Goal: Task Accomplishment & Management: Use online tool/utility

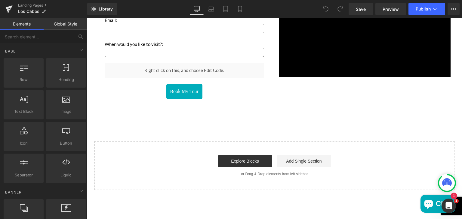
scroll to position [1028, 0]
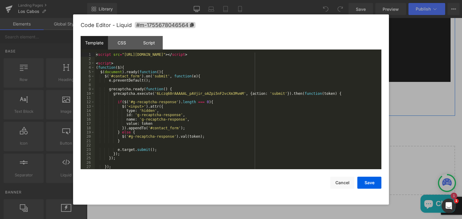
click at [190, 80] on icon "Main content" at bounding box center [192, 82] width 4 height 5
click at [224, 124] on div "< script src = "https://www.google.com/recaptcha/api.js?render=6Lczq60rAAAAAL_p…" at bounding box center [237, 116] width 284 height 126
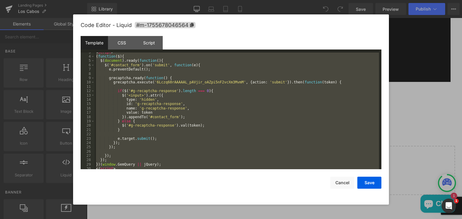
scroll to position [0, 0]
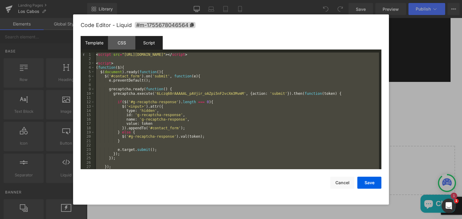
click at [0, 0] on div "Script" at bounding box center [0, 0] width 0 height 0
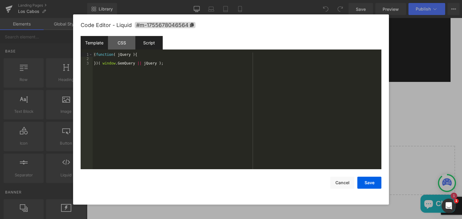
click at [85, 41] on div "Template" at bounding box center [94, 43] width 27 height 14
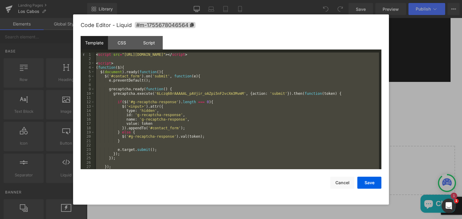
click at [0, 0] on div "< script src = "https://www.google.com/recaptcha/api.js?render=6Lczq60rAAAAAL_p…" at bounding box center [0, 0] width 0 height 0
click at [341, 181] on button "Cancel" at bounding box center [342, 183] width 24 height 12
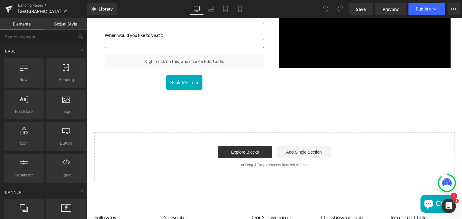
scroll to position [1058, 0]
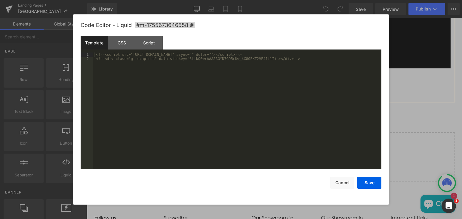
click at [190, 66] on icon "Main content" at bounding box center [192, 68] width 4 height 5
click at [0, 0] on div "<!-- <script src="https://www.google.com/recaptcha/api.js" async="" defer=""></…" at bounding box center [0, 0] width 0 height 0
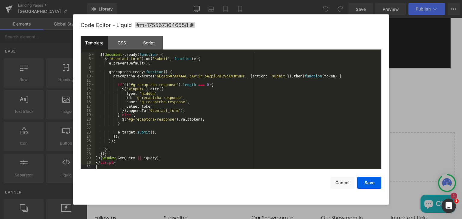
scroll to position [0, 0]
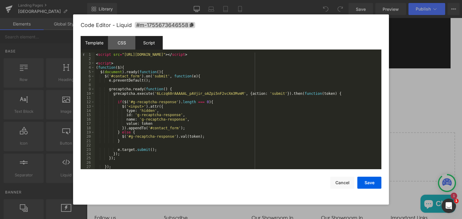
click at [0, 0] on div "Script" at bounding box center [0, 0] width 0 height 0
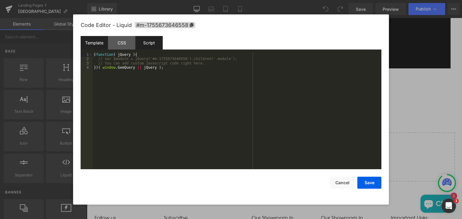
click at [0, 0] on div "Template" at bounding box center [0, 0] width 0 height 0
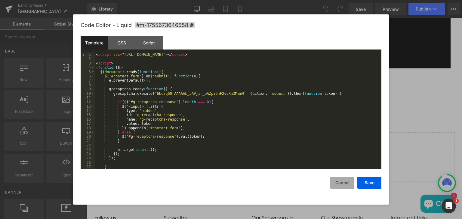
click at [337, 181] on button "Cancel" at bounding box center [342, 183] width 24 height 12
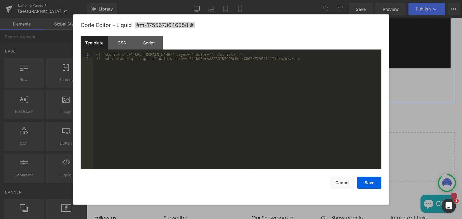
click at [190, 66] on icon "Main content" at bounding box center [192, 68] width 4 height 5
click at [176, 82] on div "<!-- <script src="https://www.google.com/recaptcha/api.js" async="" defer=""></…" at bounding box center [237, 116] width 289 height 126
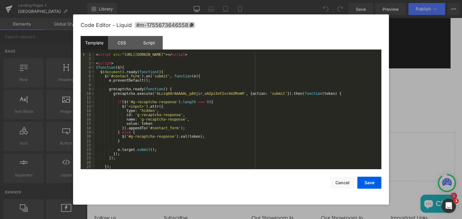
scroll to position [17, 0]
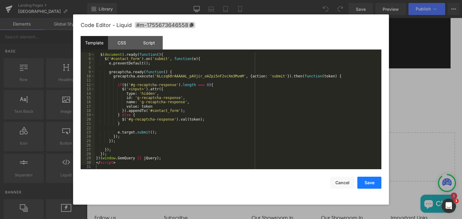
click at [0, 0] on button "Save" at bounding box center [0, 0] width 0 height 0
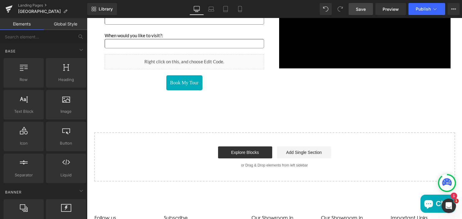
click at [361, 12] on link "Save" at bounding box center [360, 9] width 24 height 12
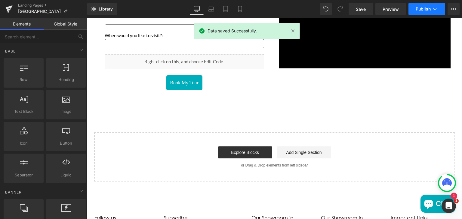
click at [416, 9] on span "Publish" at bounding box center [422, 9] width 15 height 5
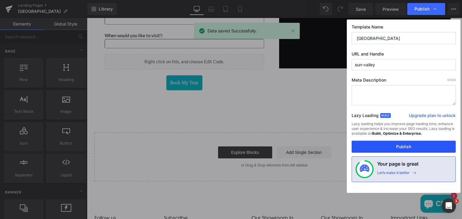
click at [385, 146] on button "Publish" at bounding box center [403, 147] width 104 height 12
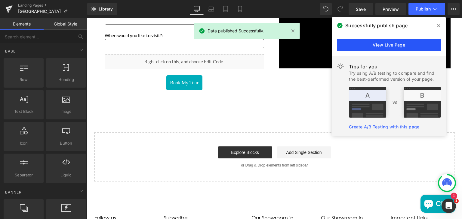
click at [382, 46] on link "View Live Page" at bounding box center [389, 45] width 104 height 12
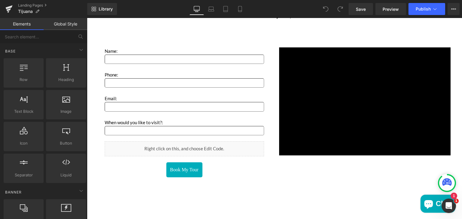
scroll to position [955, 0]
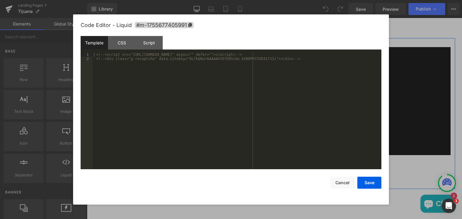
click at [189, 155] on icon "Main content" at bounding box center [190, 155] width 3 height 3
click at [185, 116] on div "<!-- <script src="https://www.google.com/recaptcha/api.js" async="" defer=""></…" at bounding box center [237, 116] width 289 height 126
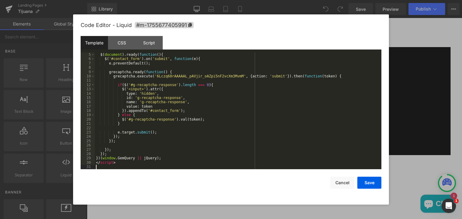
scroll to position [0, 0]
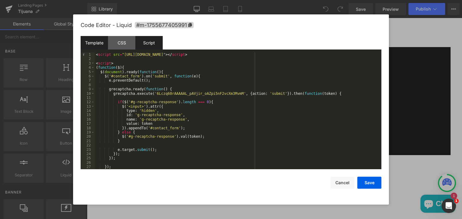
click at [152, 45] on div "Script" at bounding box center [148, 43] width 27 height 14
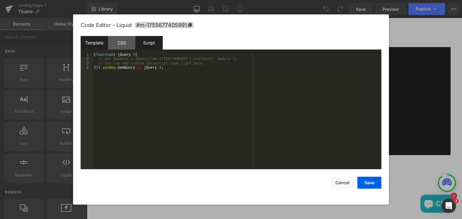
click at [93, 41] on div "Template" at bounding box center [94, 43] width 27 height 14
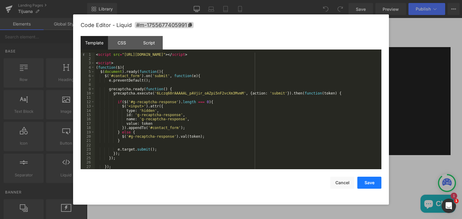
click at [366, 185] on button "Save" at bounding box center [369, 183] width 24 height 12
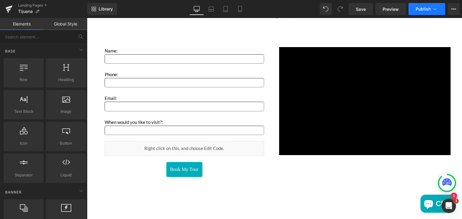
click at [423, 6] on button "Publish" at bounding box center [426, 9] width 37 height 12
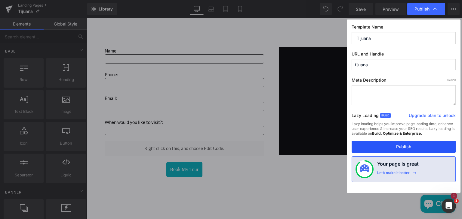
click at [0, 0] on button "Publish" at bounding box center [0, 0] width 0 height 0
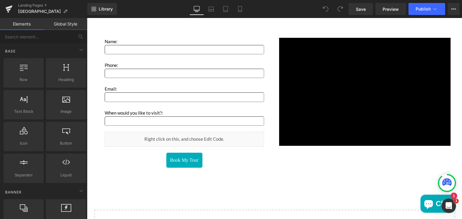
scroll to position [971, 0]
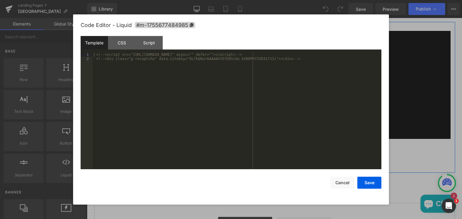
click at [190, 137] on icon "Main content" at bounding box center [192, 139] width 4 height 5
click at [179, 98] on div "<!-- <script src="[URL][DOMAIN_NAME]" async="" defer=""></script> --> <!-- <div…" at bounding box center [237, 116] width 289 height 126
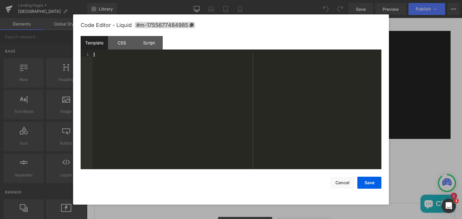
scroll to position [17, 0]
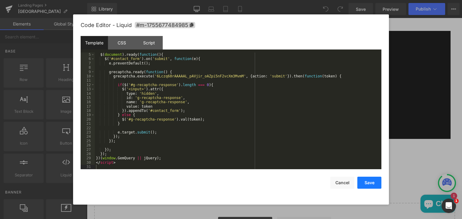
click at [363, 181] on button "Save" at bounding box center [369, 183] width 24 height 12
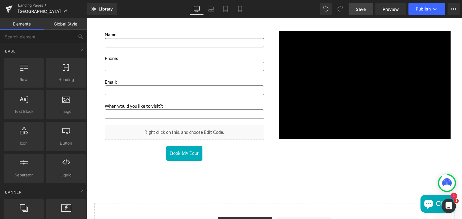
click at [361, 12] on link "Save" at bounding box center [360, 9] width 24 height 12
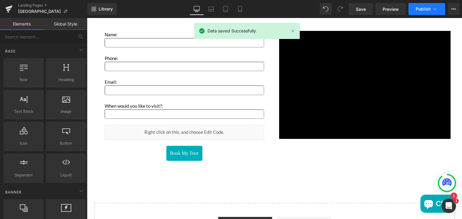
click at [414, 11] on button "Publish" at bounding box center [426, 9] width 37 height 12
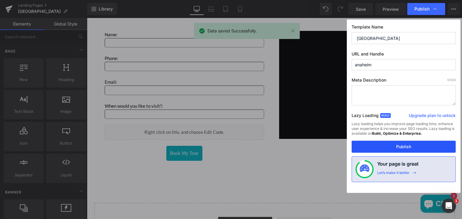
click at [0, 0] on button "Publish" at bounding box center [0, 0] width 0 height 0
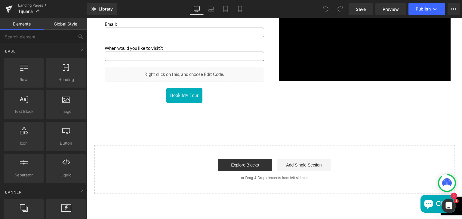
scroll to position [1028, 0]
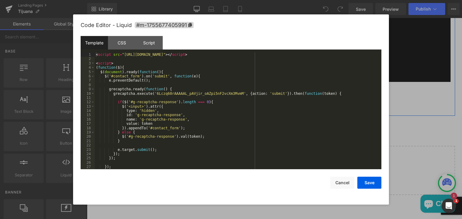
click at [190, 81] on icon "Main content" at bounding box center [190, 81] width 3 height 3
click at [188, 81] on link "Main content" at bounding box center [191, 81] width 6 height 7
click at [0, 0] on div "< script src = "https://www.google.com/recaptcha/api.js?render=6Lczq60rAAAAAL_p…" at bounding box center [0, 0] width 0 height 0
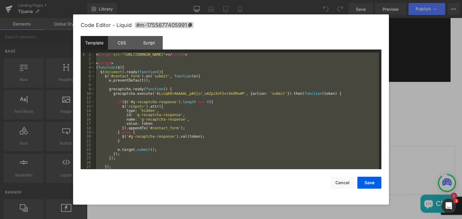
click at [0, 0] on button "Cancel" at bounding box center [0, 0] width 0 height 0
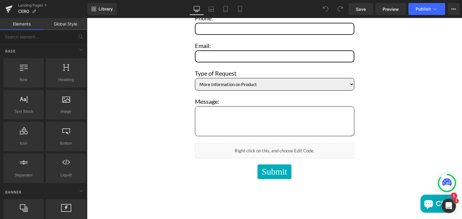
scroll to position [2675, 0]
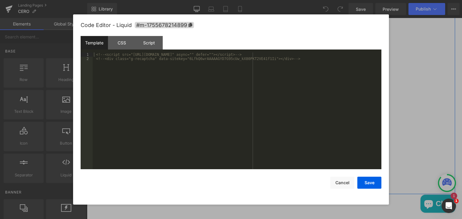
click at [281, 150] on icon "Main content" at bounding box center [280, 152] width 3 height 4
click at [216, 117] on div "<!-- <script src="https://www.google.com/recaptcha/api.js" async="" defer=""></…" at bounding box center [237, 116] width 289 height 126
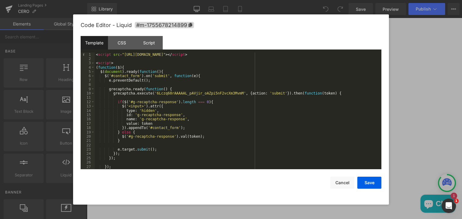
scroll to position [0, 0]
click at [151, 45] on div "Script" at bounding box center [148, 43] width 27 height 14
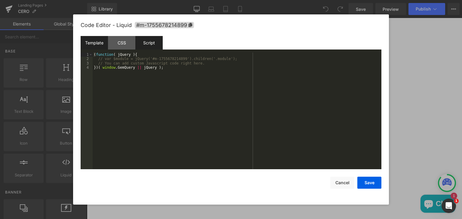
click at [98, 44] on div "Template" at bounding box center [94, 43] width 27 height 14
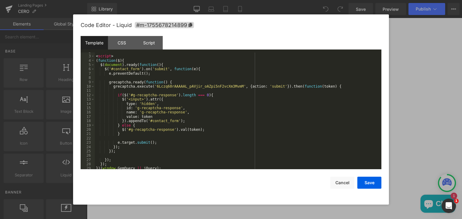
scroll to position [17, 0]
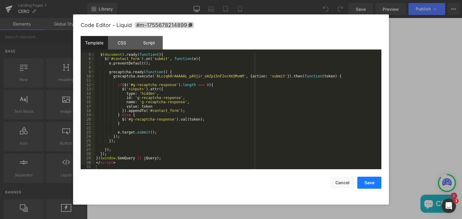
click at [369, 182] on button "Save" at bounding box center [369, 183] width 24 height 12
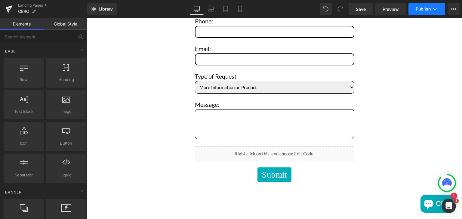
click at [421, 9] on span "Publish" at bounding box center [422, 9] width 15 height 5
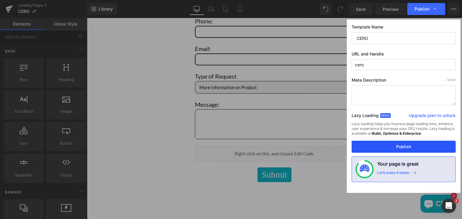
click at [0, 0] on button "Publish" at bounding box center [0, 0] width 0 height 0
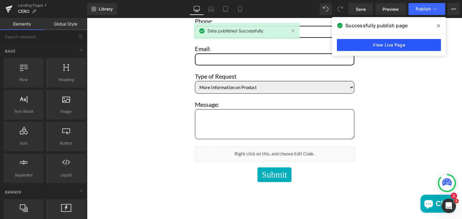
click at [359, 44] on link "View Live Page" at bounding box center [389, 45] width 104 height 12
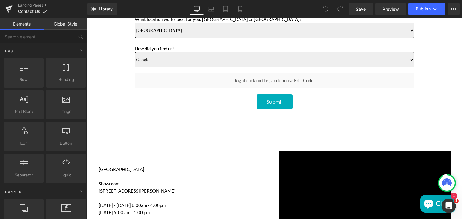
scroll to position [342, 0]
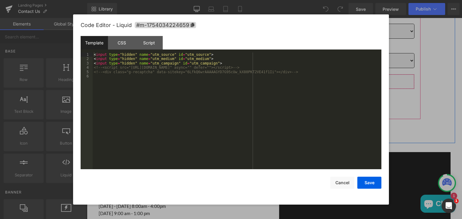
click at [281, 86] on icon "Main content" at bounding box center [283, 88] width 4 height 5
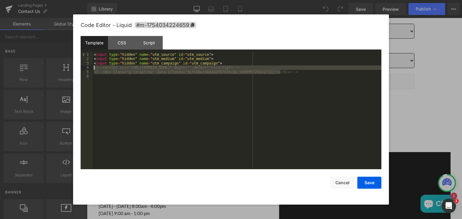
drag, startPoint x: 288, startPoint y: 74, endPoint x: 93, endPoint y: 69, distance: 195.8
click at [93, 69] on div "< input type = "hidden" name = "utm_source" id = "utm_source" > < input type = …" at bounding box center [237, 116] width 289 height 126
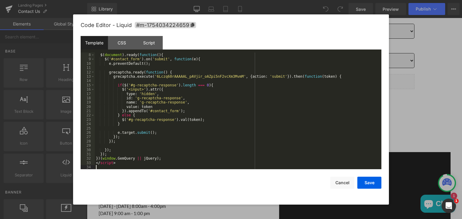
scroll to position [0, 0]
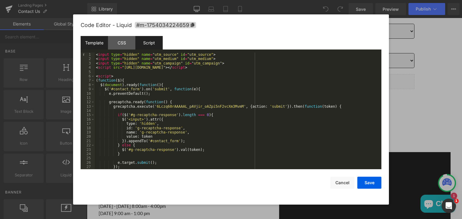
click at [149, 44] on div "Script" at bounding box center [148, 43] width 27 height 14
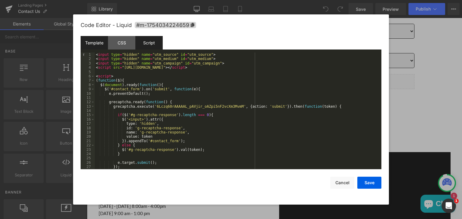
click at [143, 41] on div "Script" at bounding box center [148, 43] width 27 height 14
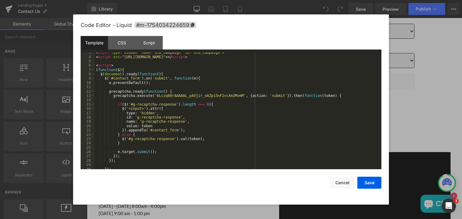
scroll to position [10, 0]
click at [151, 44] on div "Script" at bounding box center [148, 43] width 27 height 14
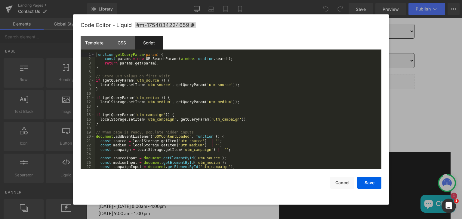
scroll to position [22, 0]
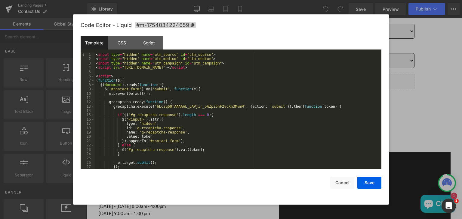
scroll to position [35, 0]
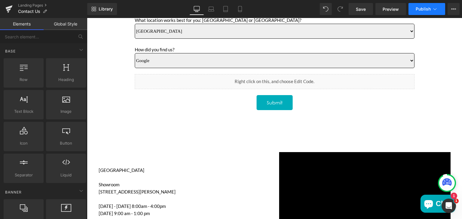
click at [419, 9] on span "Publish" at bounding box center [422, 9] width 15 height 5
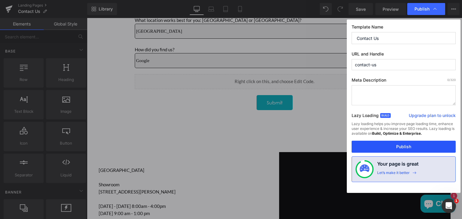
click at [384, 145] on button "Publish" at bounding box center [403, 147] width 104 height 12
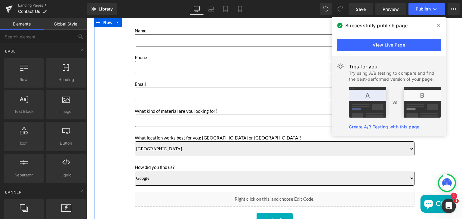
scroll to position [224, 0]
